Goal: Obtain resource: Obtain resource

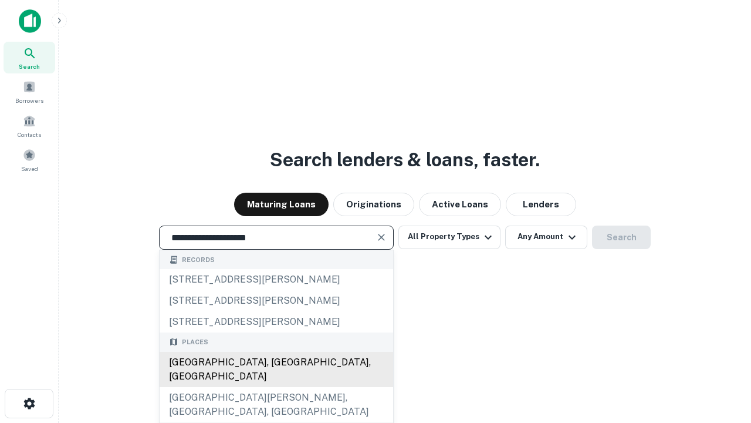
click at [276, 387] on div "[GEOGRAPHIC_DATA], [GEOGRAPHIC_DATA], [GEOGRAPHIC_DATA]" at bounding box center [277, 369] width 234 height 35
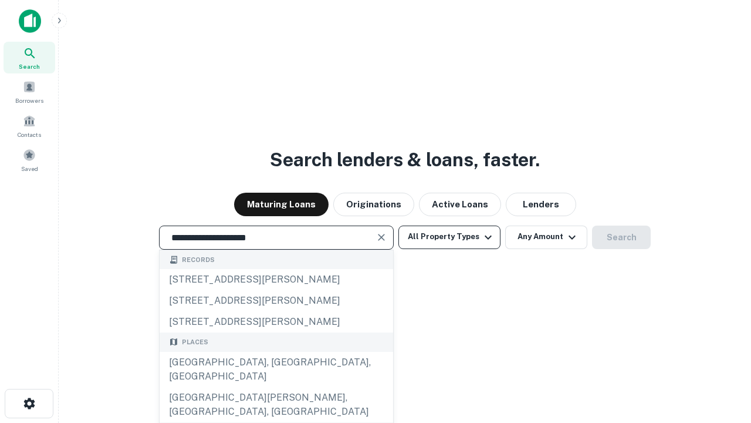
type input "**********"
click at [450, 237] on button "All Property Types" at bounding box center [450, 236] width 102 height 23
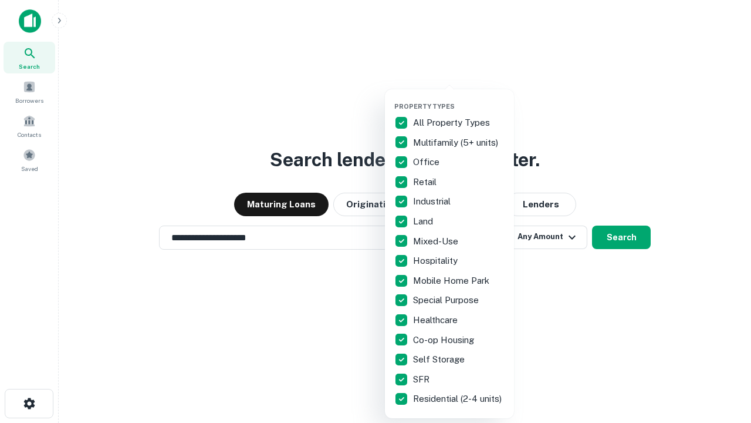
click at [459, 99] on button "button" at bounding box center [459, 99] width 129 height 1
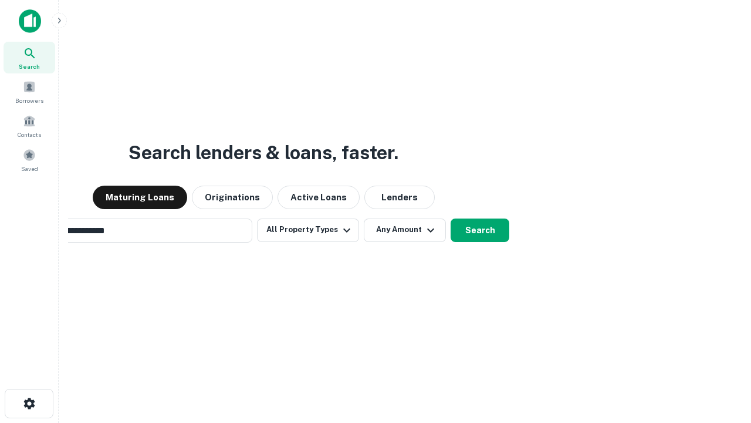
scroll to position [18, 0]
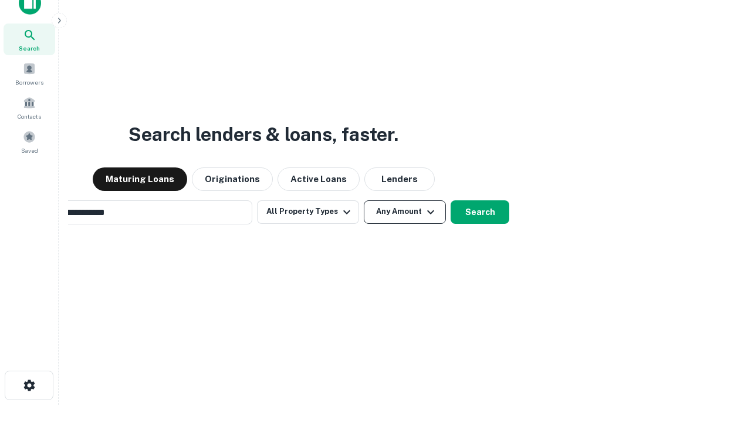
click at [364, 200] on button "Any Amount" at bounding box center [405, 211] width 82 height 23
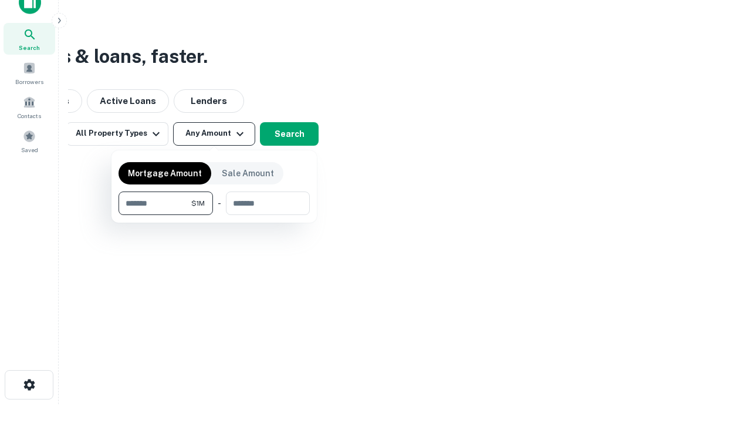
type input "*******"
click at [214, 215] on button "button" at bounding box center [214, 215] width 191 height 1
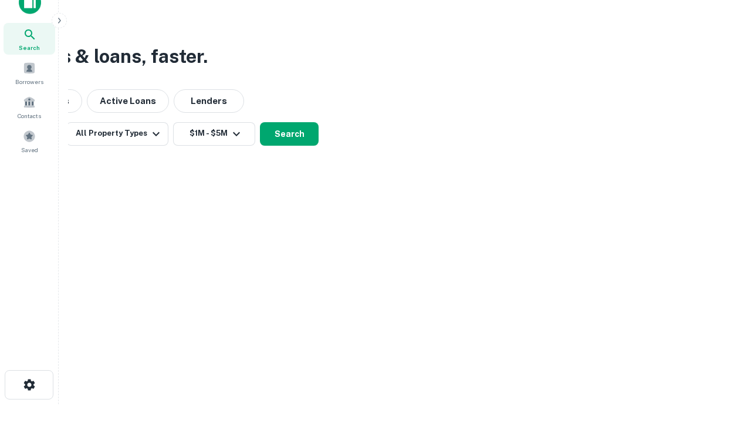
scroll to position [7, 217]
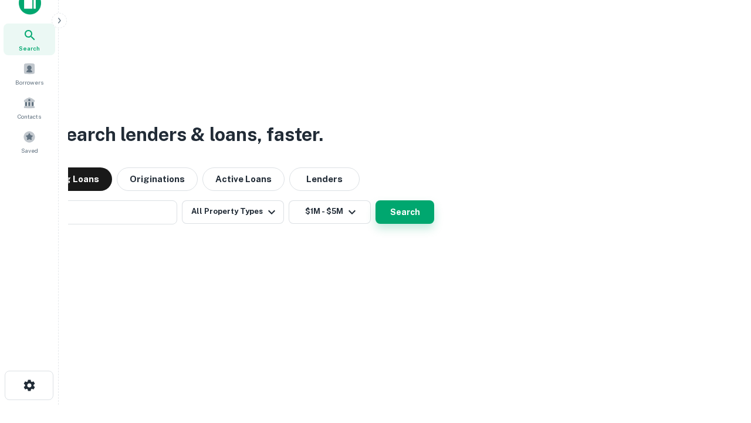
click at [376, 200] on button "Search" at bounding box center [405, 211] width 59 height 23
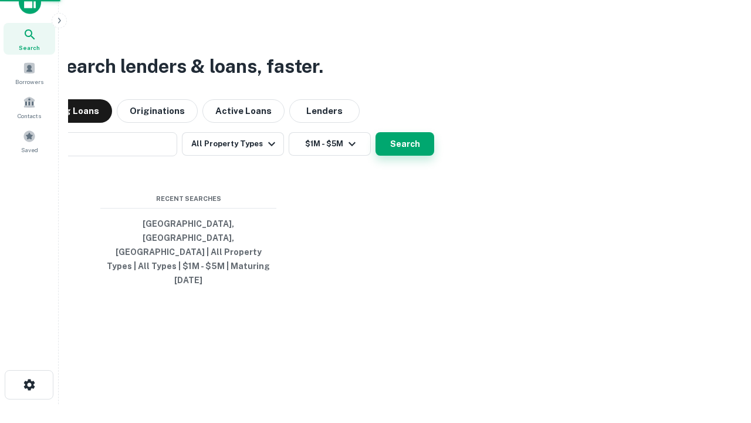
scroll to position [31, 332]
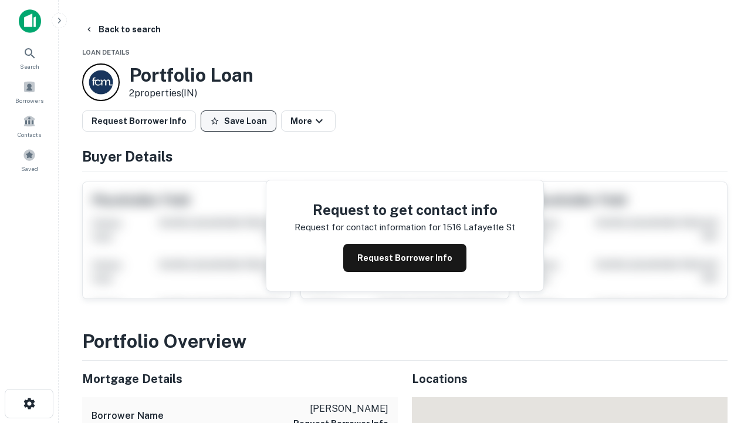
click at [238, 121] on button "Save Loan" at bounding box center [239, 120] width 76 height 21
